Goal: Find specific page/section: Find specific page/section

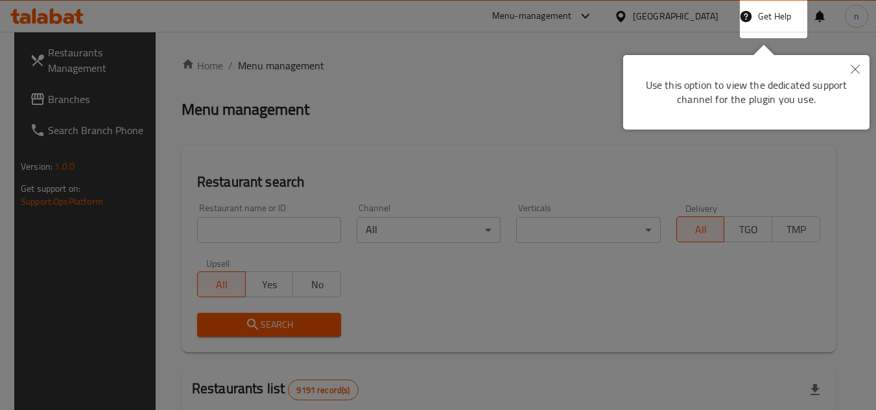
click at [858, 72] on icon "Close" at bounding box center [855, 69] width 9 height 9
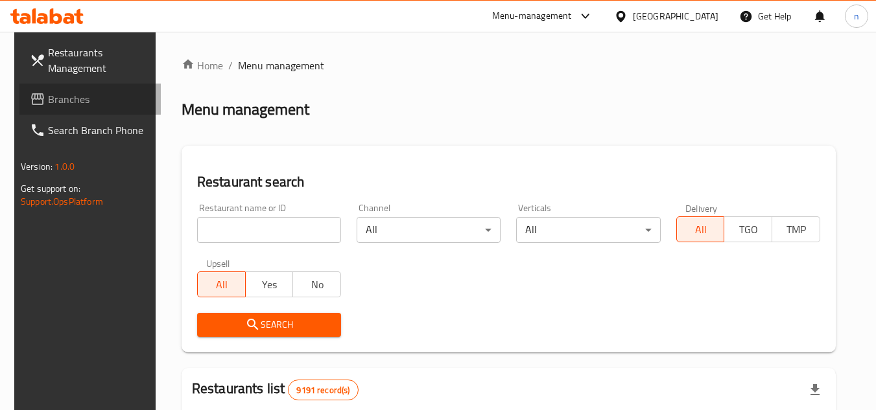
click at [40, 84] on link "Branches" at bounding box center [89, 99] width 141 height 31
click at [572, 11] on div "Menu-management" at bounding box center [532, 16] width 80 height 16
drag, startPoint x: 699, startPoint y: 81, endPoint x: 705, endPoint y: 19, distance: 62.6
click at [705, 14] on div "[GEOGRAPHIC_DATA]" at bounding box center [676, 16] width 86 height 14
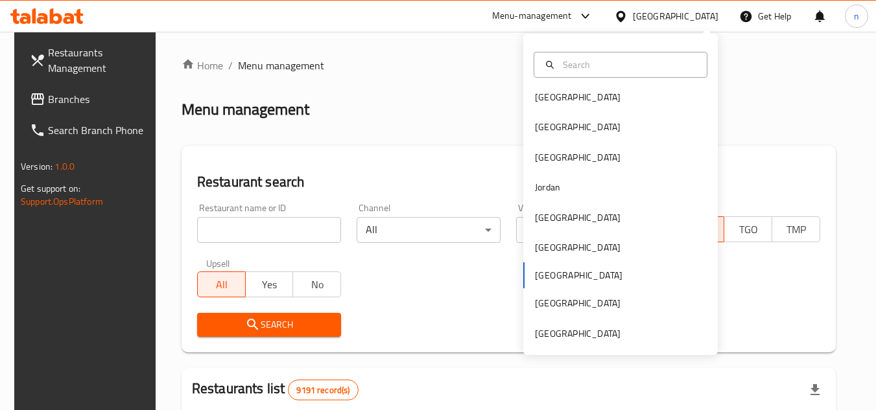
scroll to position [7, 0]
click at [584, 335] on div "United Arab Emirates" at bounding box center [578, 333] width 86 height 14
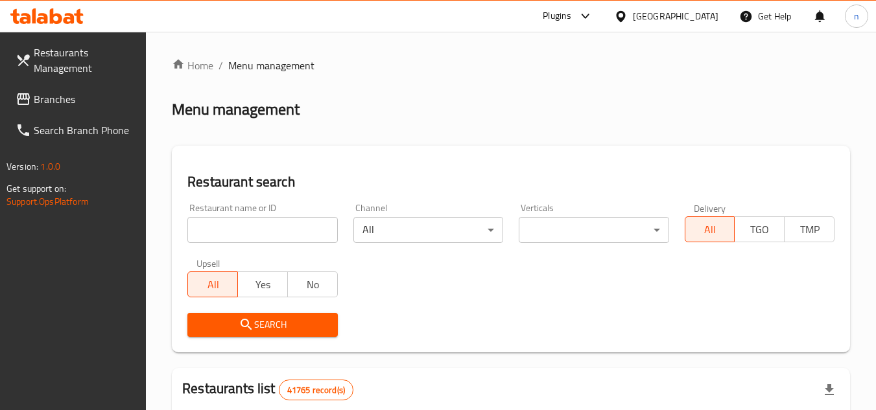
click at [584, 14] on icon at bounding box center [586, 16] width 16 height 16
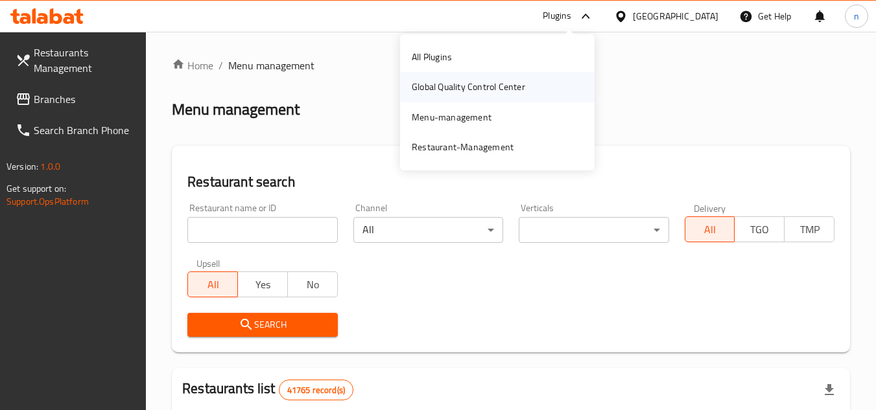
click at [478, 93] on div "Global Quality Control Center" at bounding box center [468, 87] width 113 height 14
